Goal: Transaction & Acquisition: Subscribe to service/newsletter

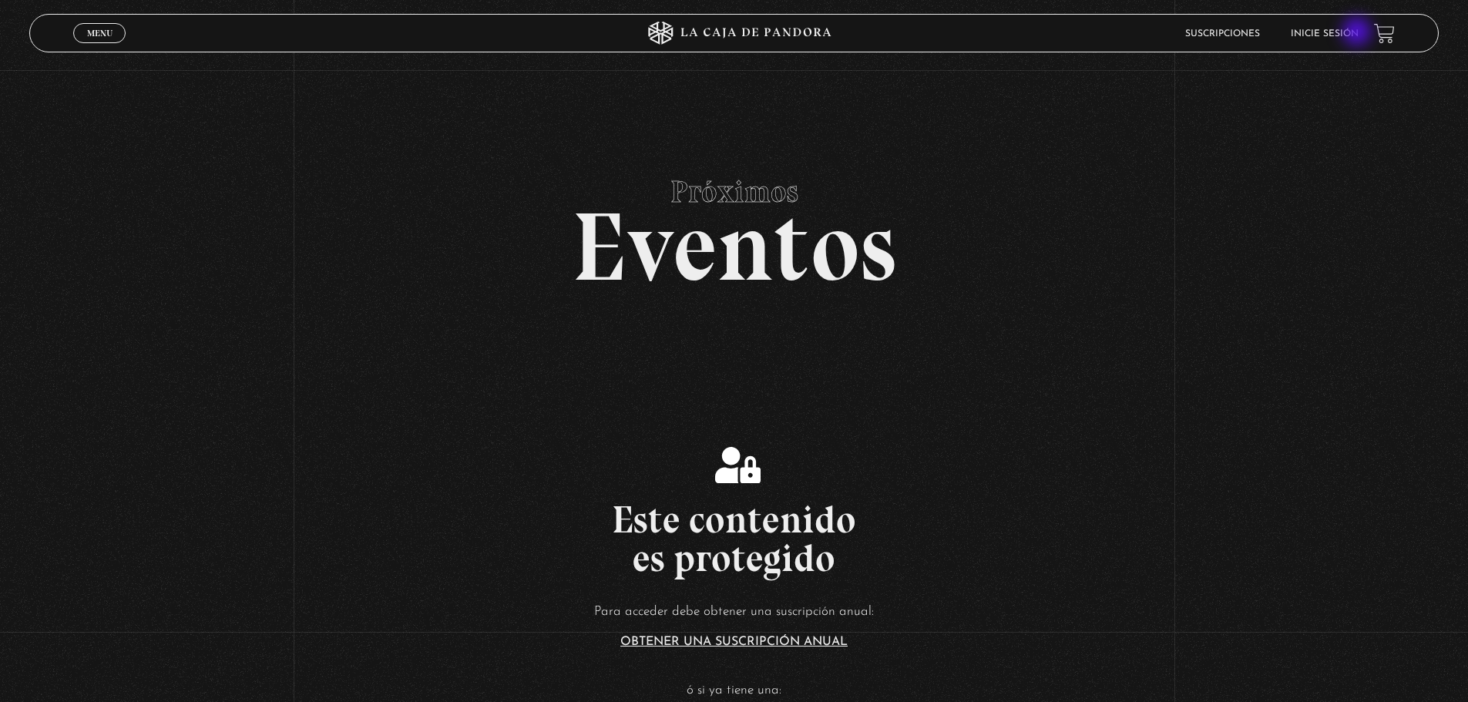
click at [1359, 33] on link "Inicie sesión" at bounding box center [1325, 33] width 68 height 9
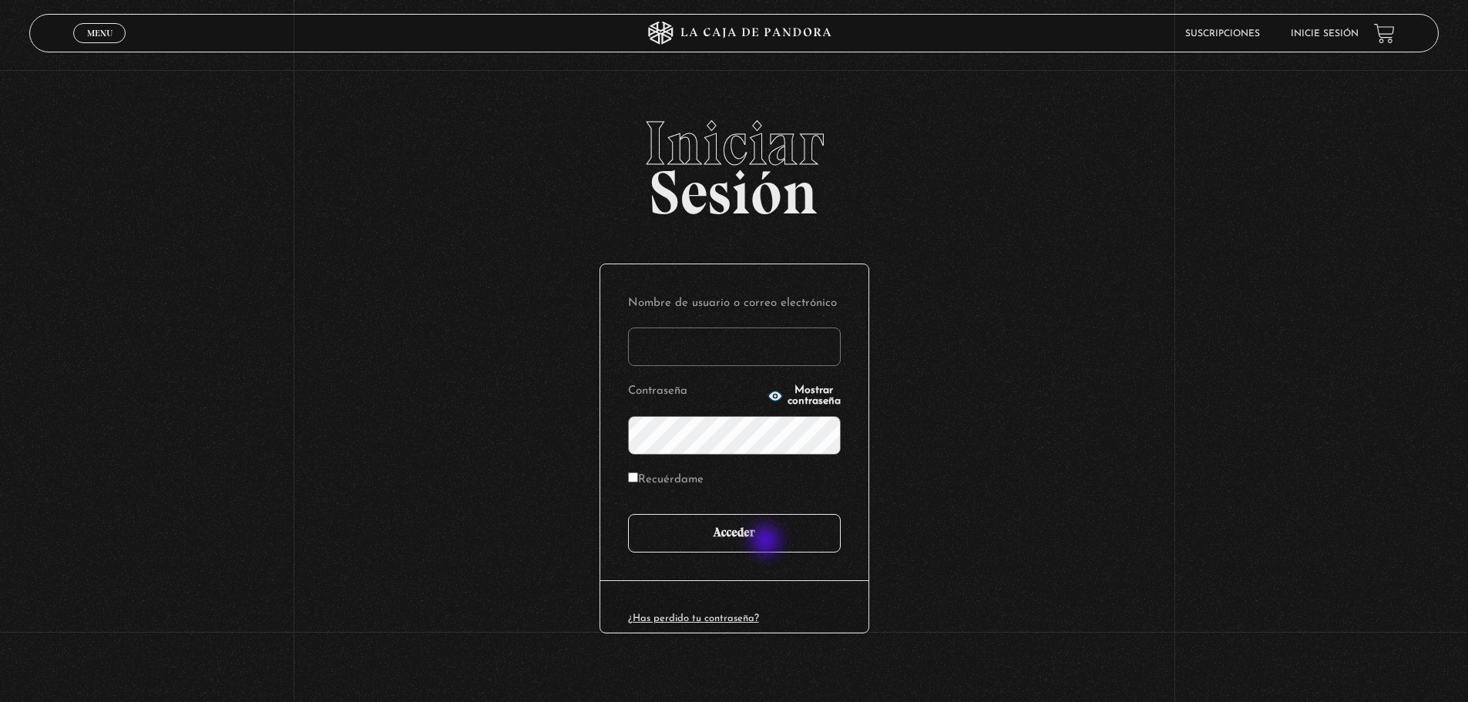
type input "[EMAIL_ADDRESS][DOMAIN_NAME]"
click at [767, 542] on input "Acceder" at bounding box center [734, 533] width 213 height 39
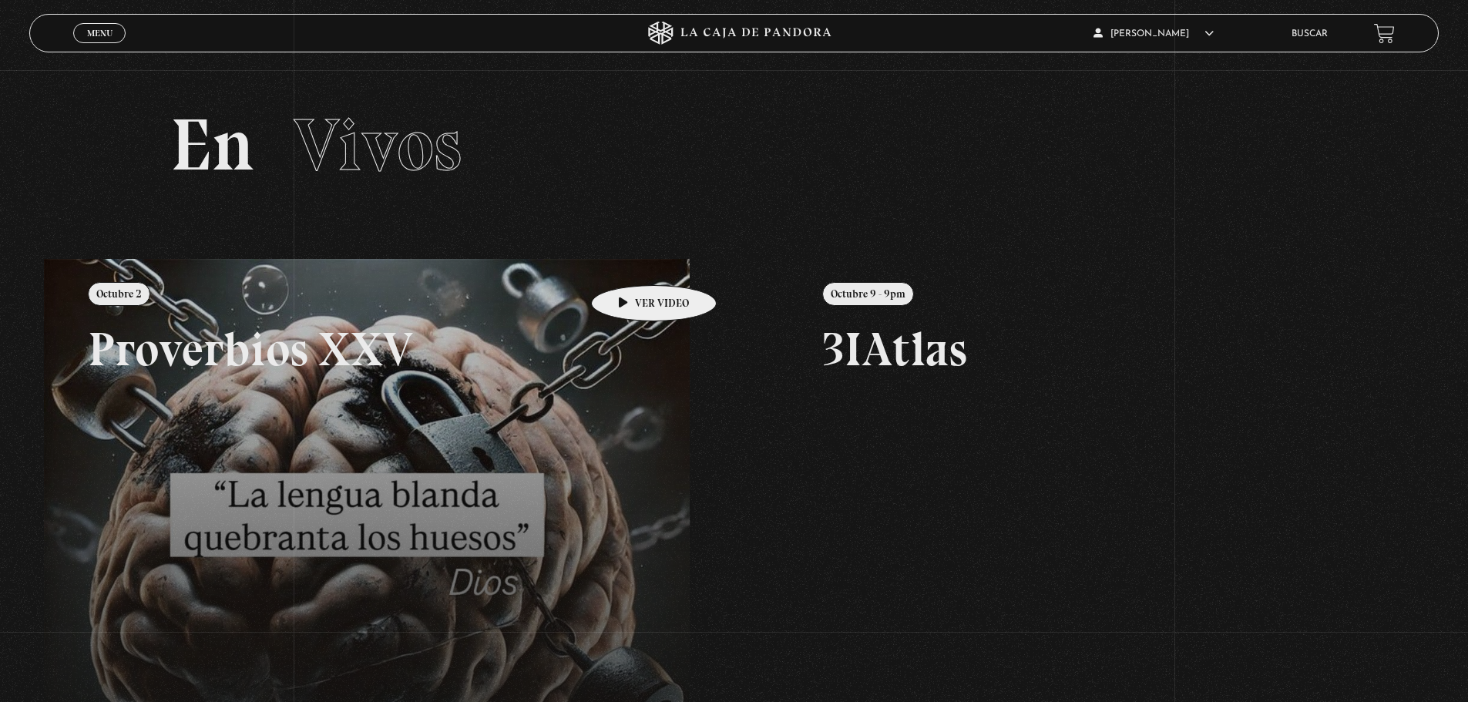
scroll to position [154, 0]
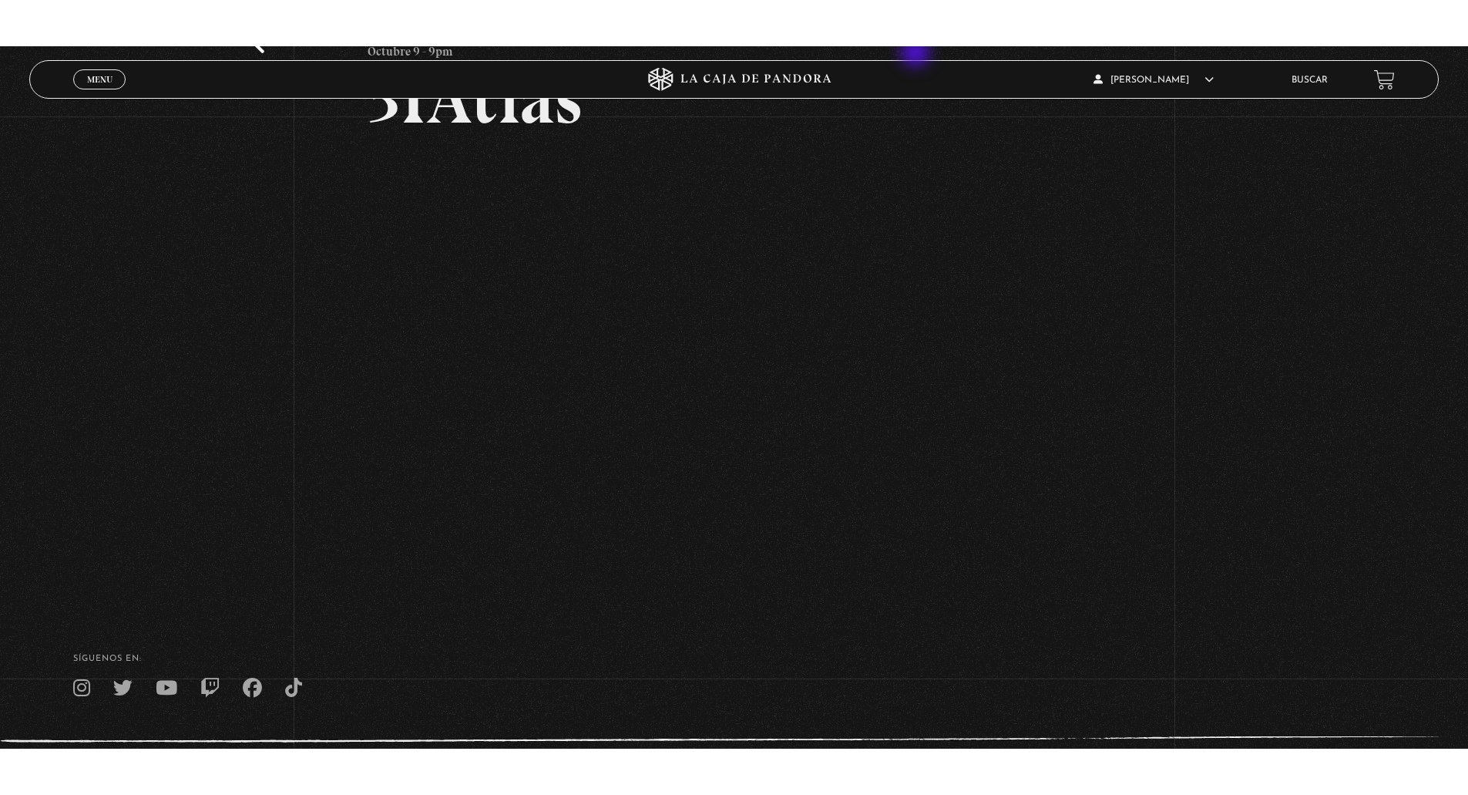
scroll to position [143, 0]
